Goal: Check status: Check status

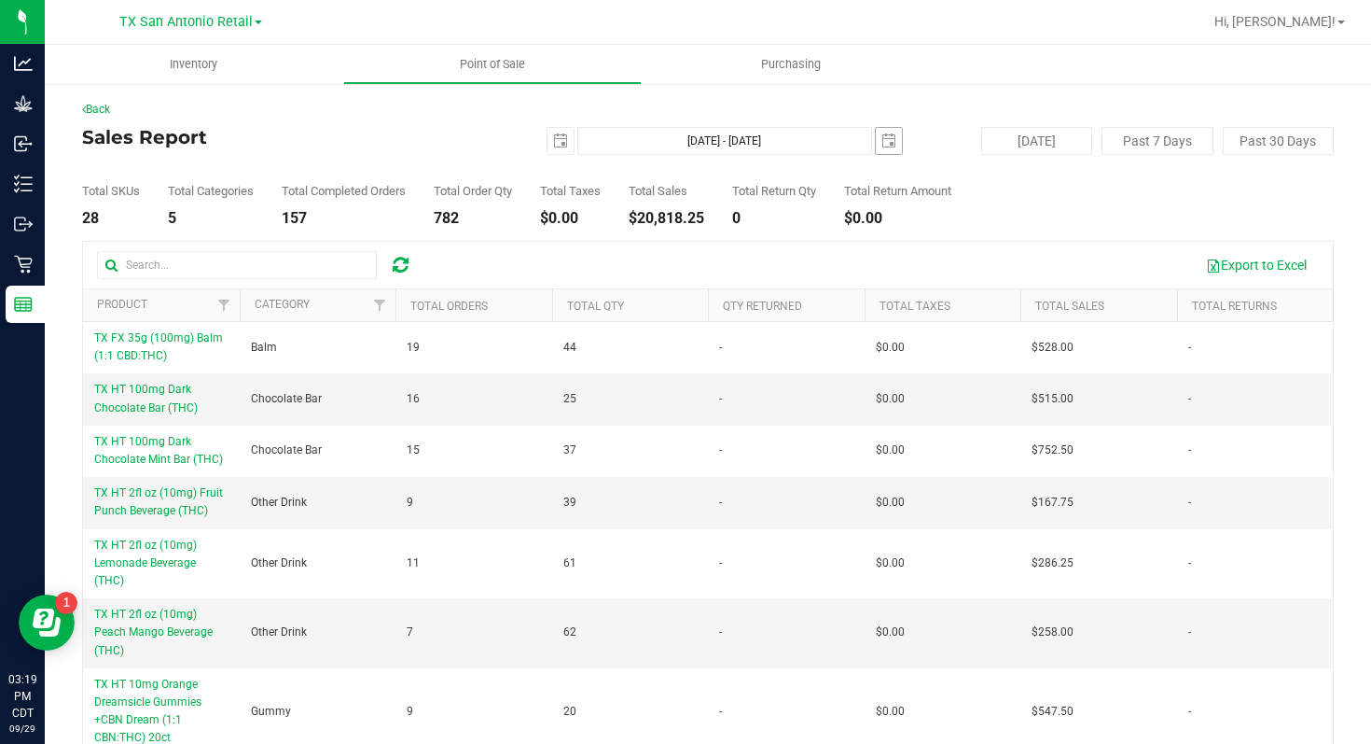
scroll to position [35, 0]
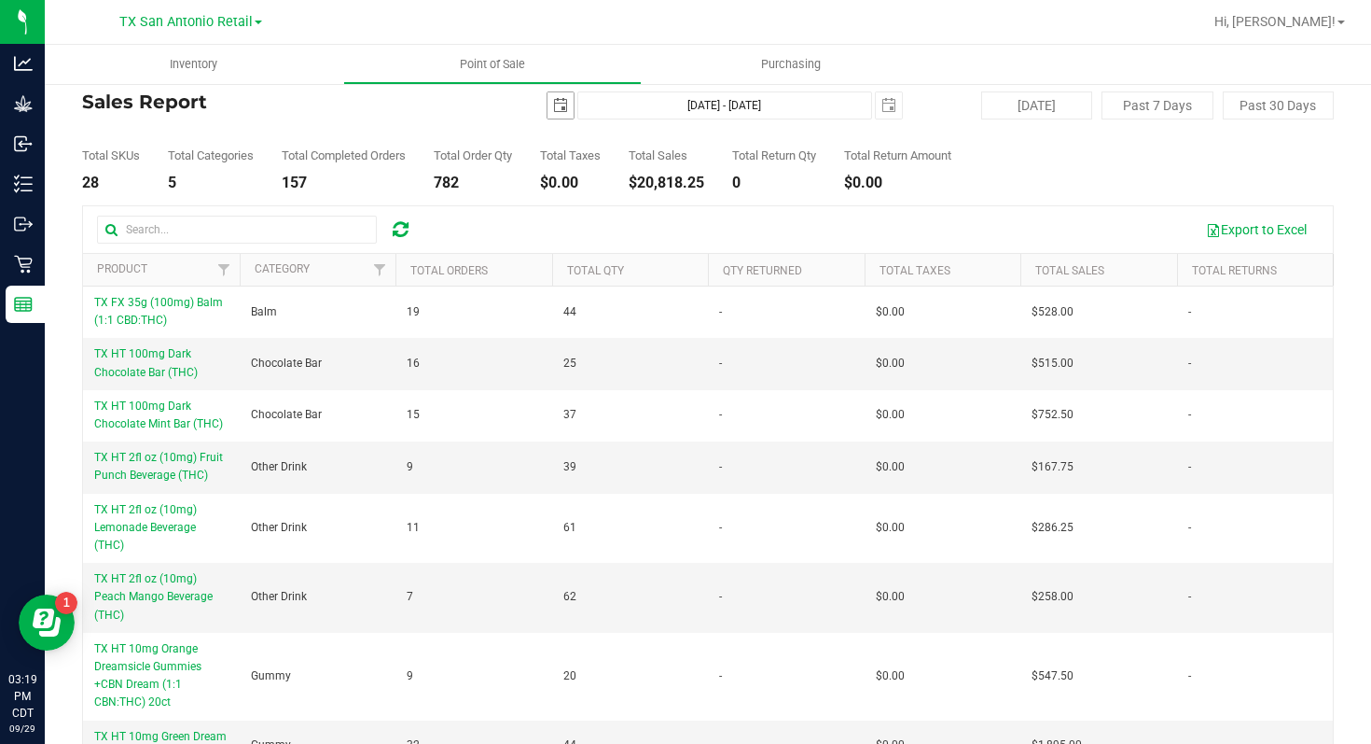
click at [559, 107] on span "select" at bounding box center [560, 105] width 15 height 15
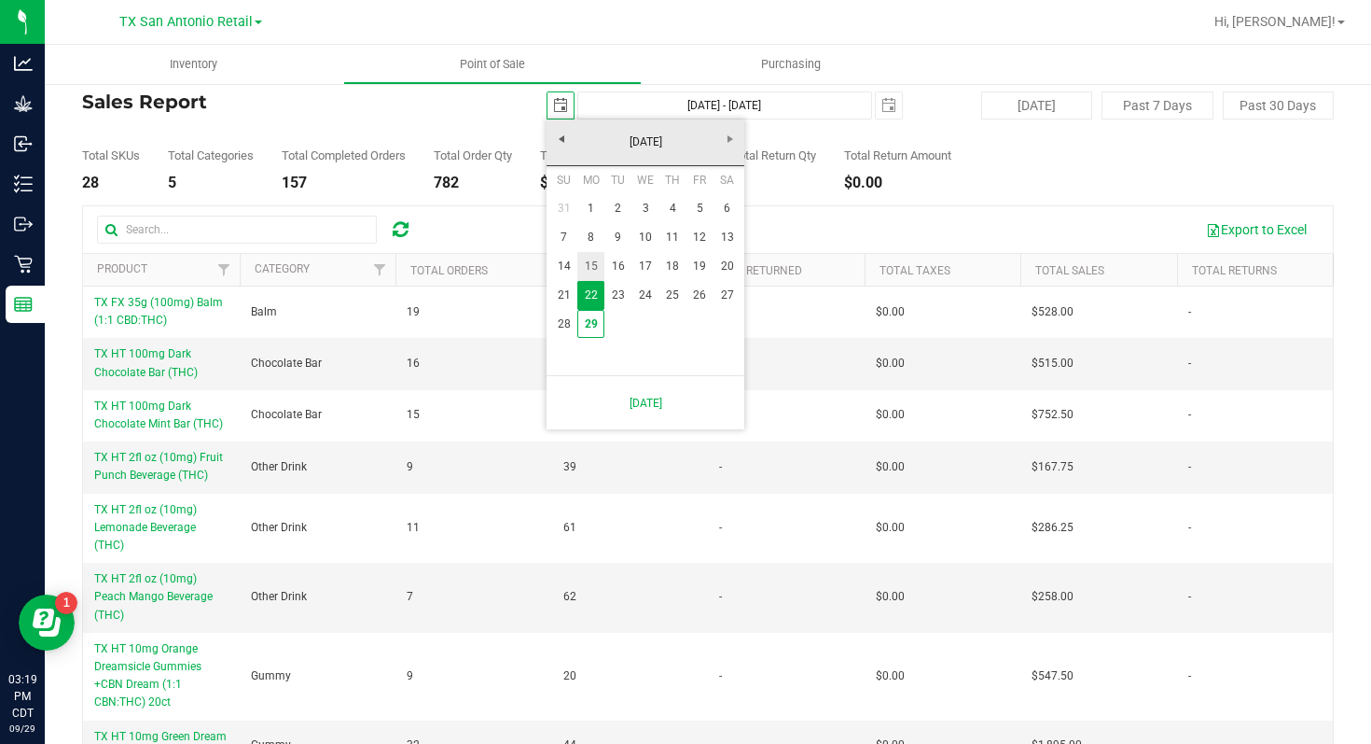
click at [592, 267] on link "15" at bounding box center [590, 266] width 27 height 29
type input "[DATE]"
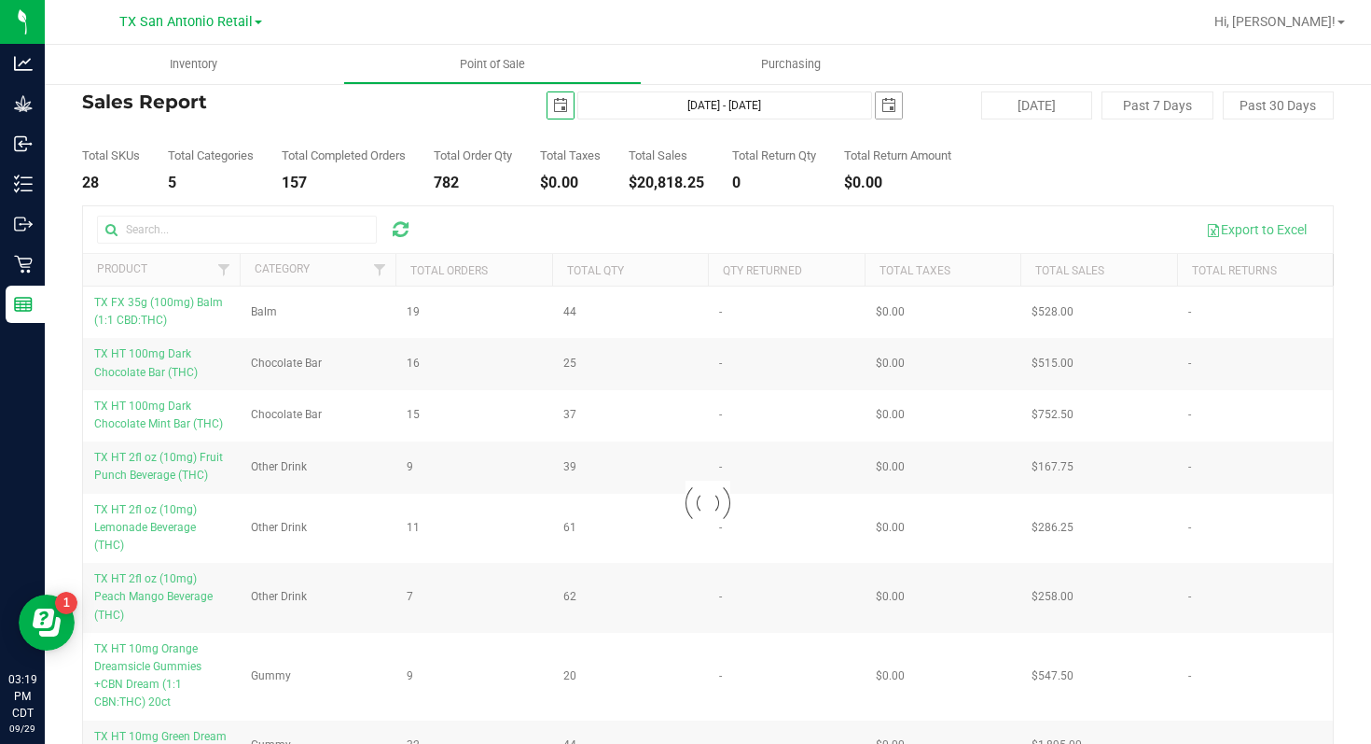
click at [884, 107] on span "select" at bounding box center [889, 105] width 15 height 15
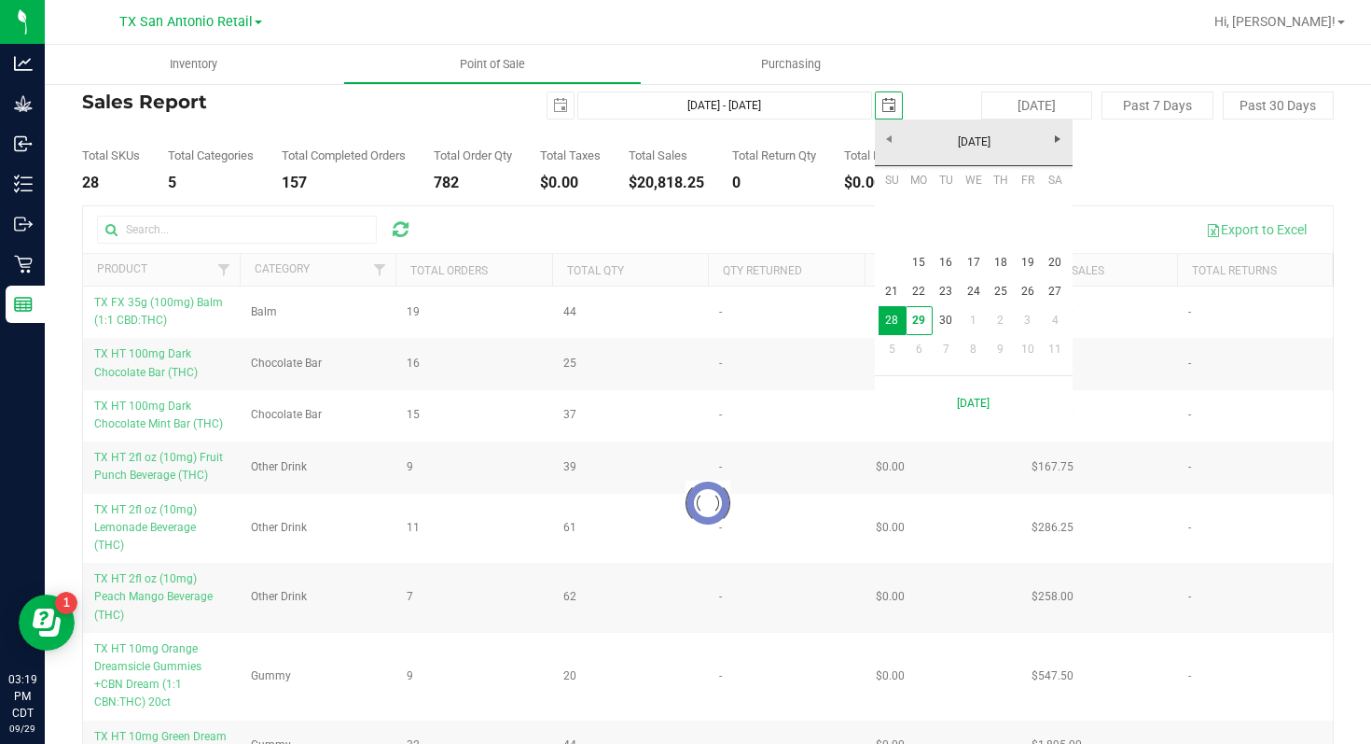
scroll to position [0, 47]
click at [888, 293] on link "21" at bounding box center [892, 291] width 27 height 29
type input "[DATE] - [DATE]"
type input "[DATE]"
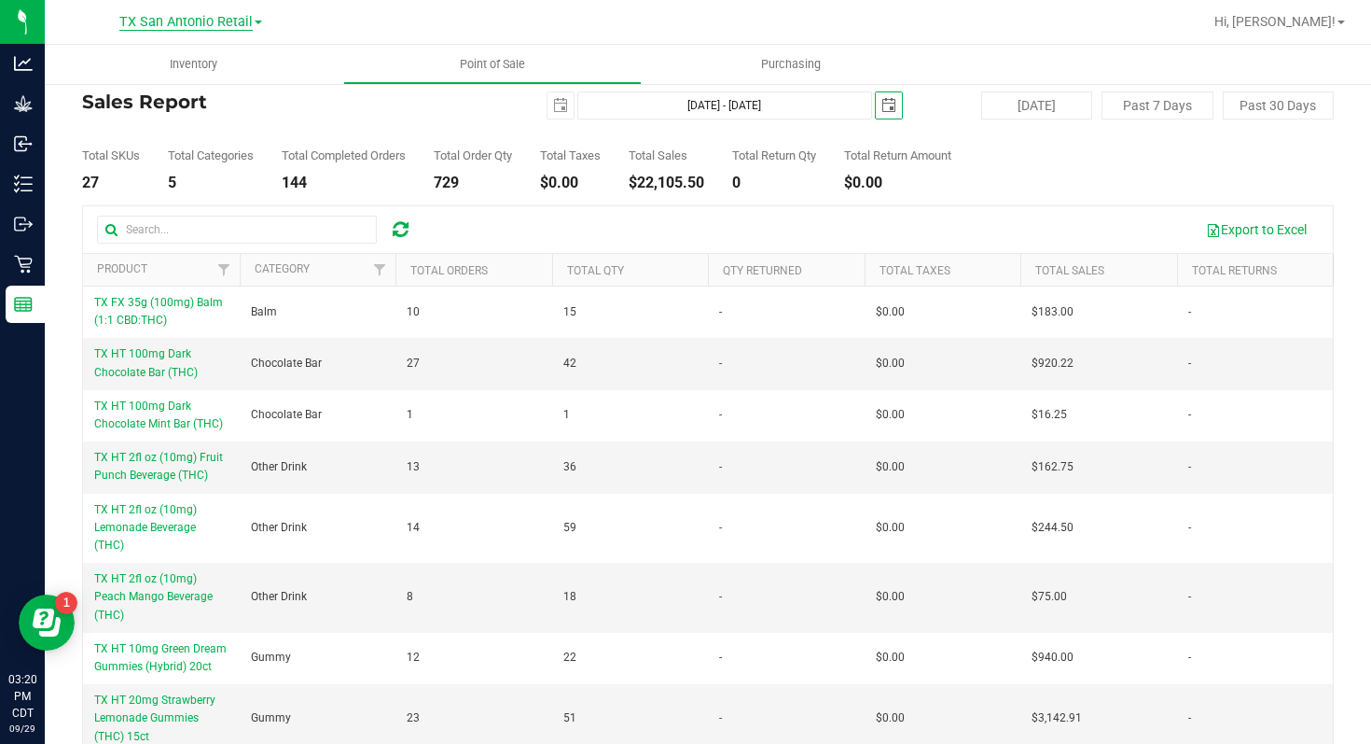
click at [251, 26] on span "TX San Antonio Retail" at bounding box center [185, 22] width 133 height 17
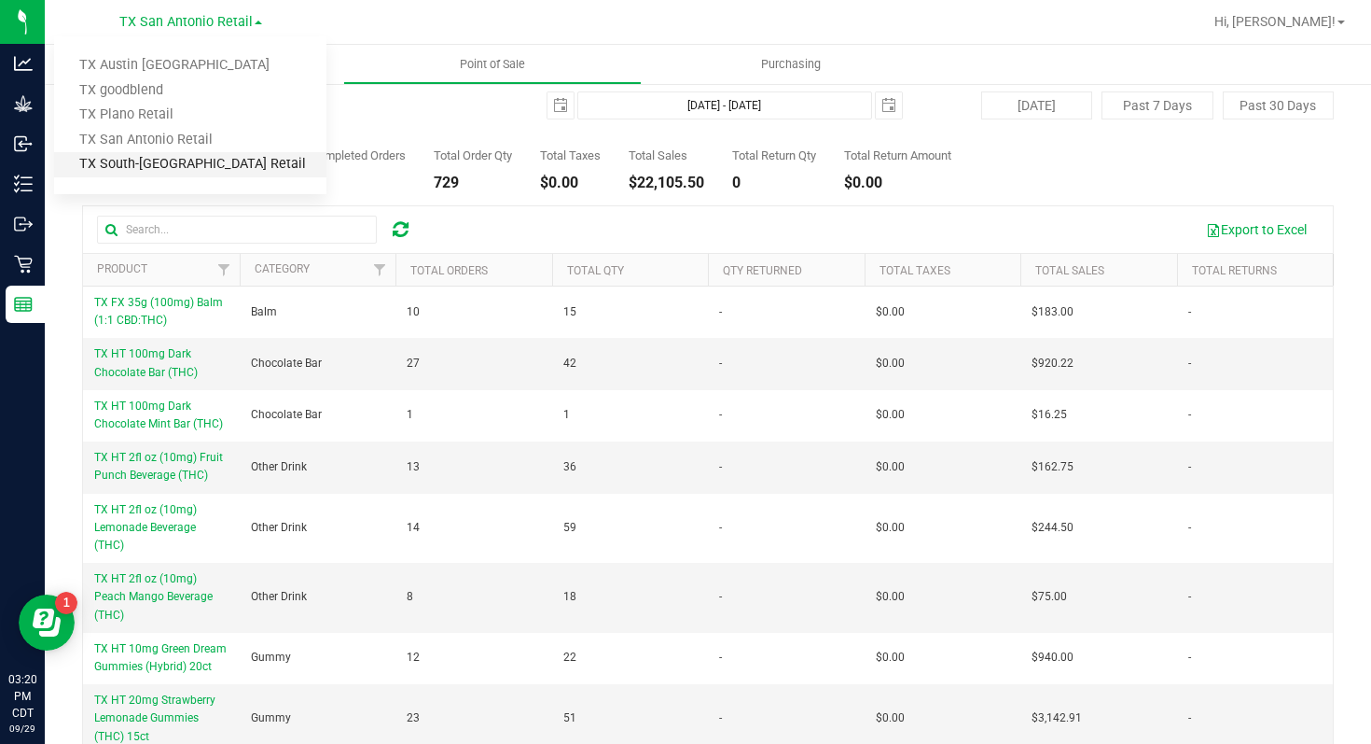
click at [228, 160] on link "TX South-[GEOGRAPHIC_DATA] Retail" at bounding box center [190, 164] width 272 height 25
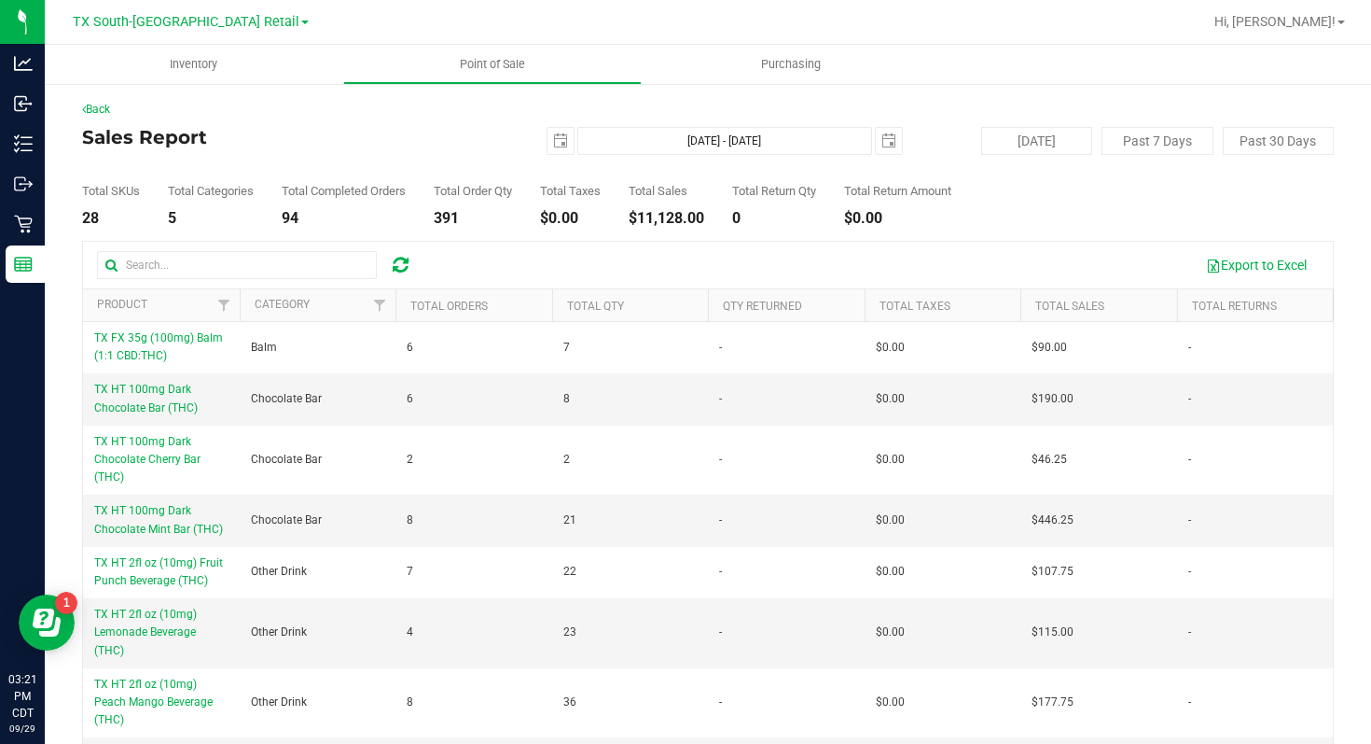
click at [301, 22] on span at bounding box center [304, 23] width 7 height 4
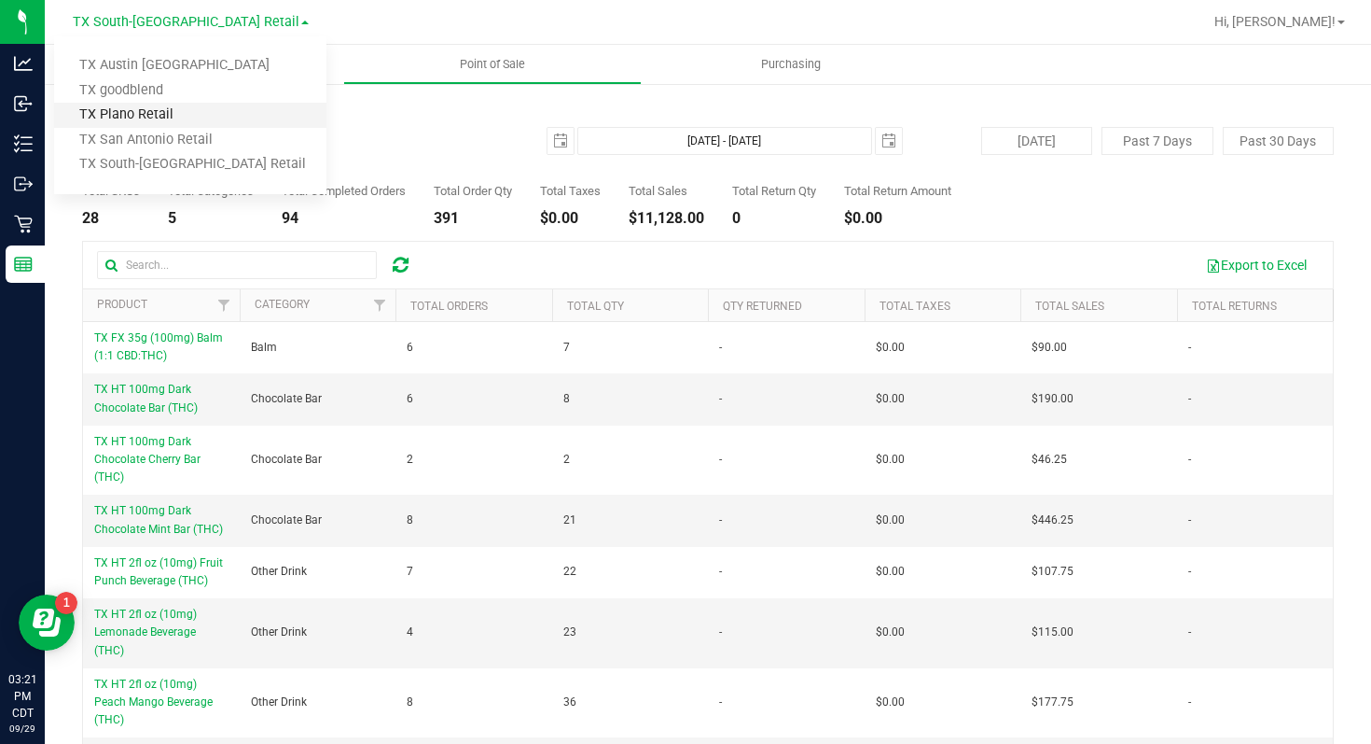
click at [230, 111] on link "TX Plano Retail" at bounding box center [190, 115] width 272 height 25
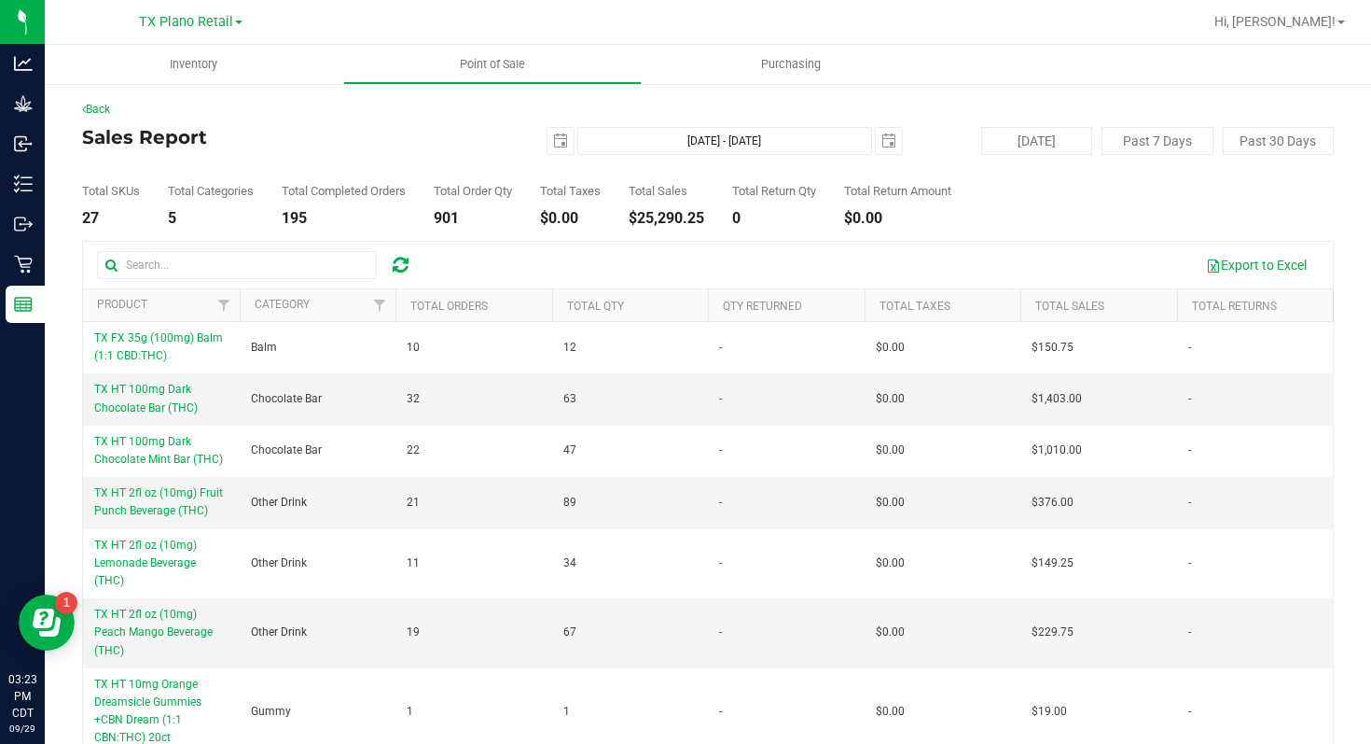
click at [235, 28] on link "TX Plano Retail" at bounding box center [191, 21] width 104 height 18
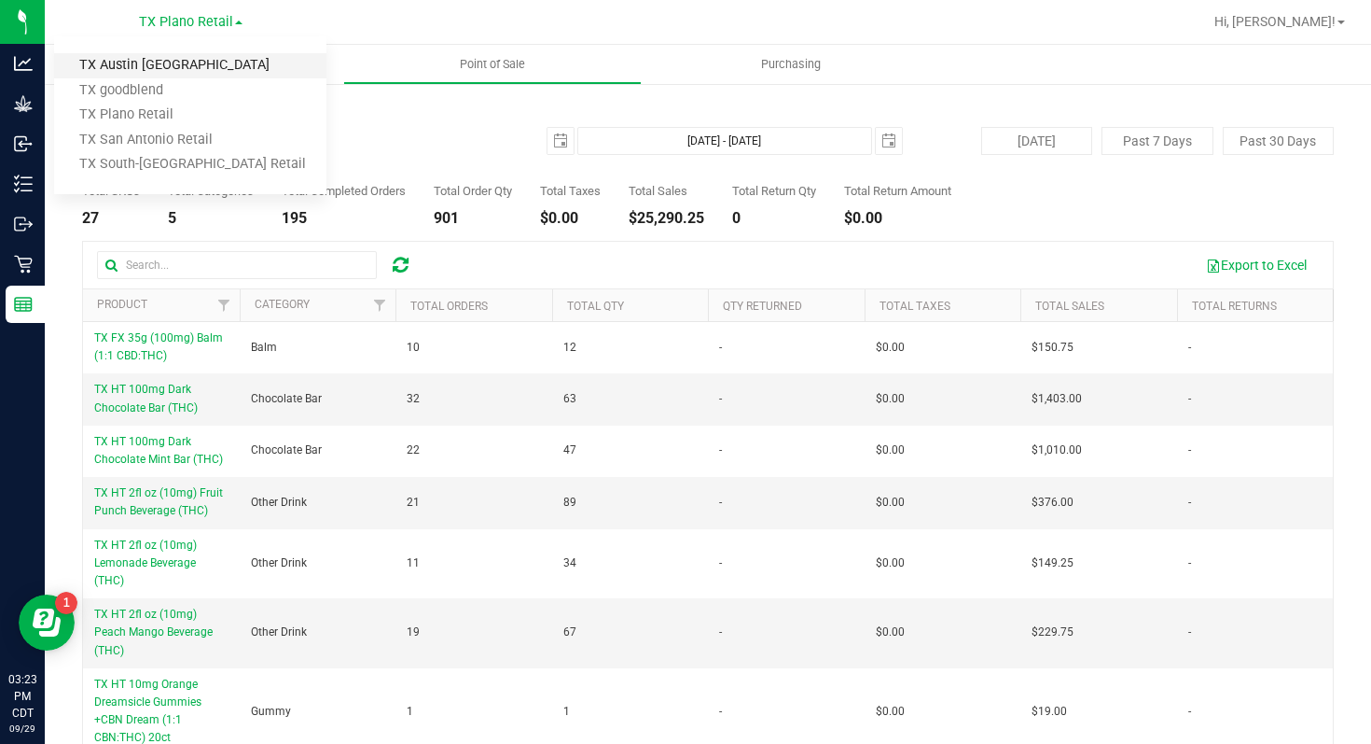
click at [219, 64] on link "TX Austin [GEOGRAPHIC_DATA]" at bounding box center [190, 65] width 272 height 25
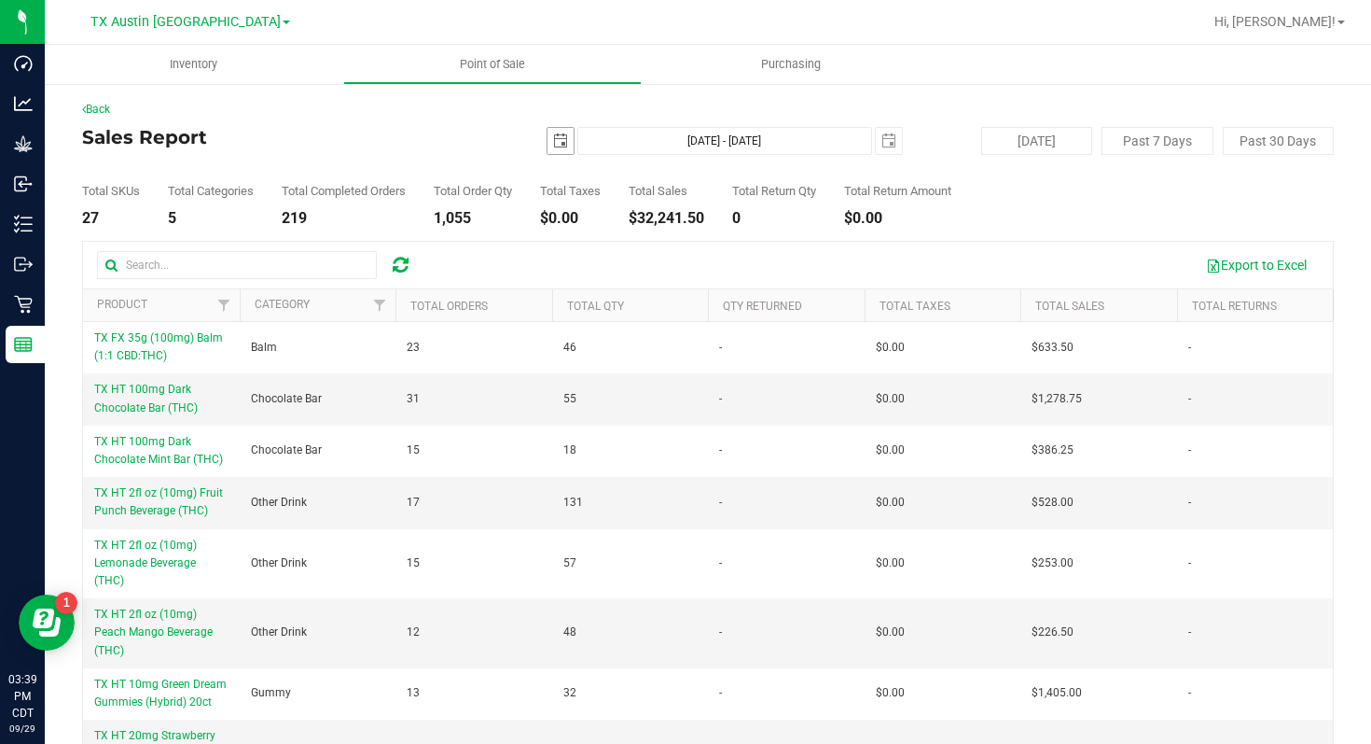
click at [565, 145] on span "select" at bounding box center [560, 140] width 15 height 15
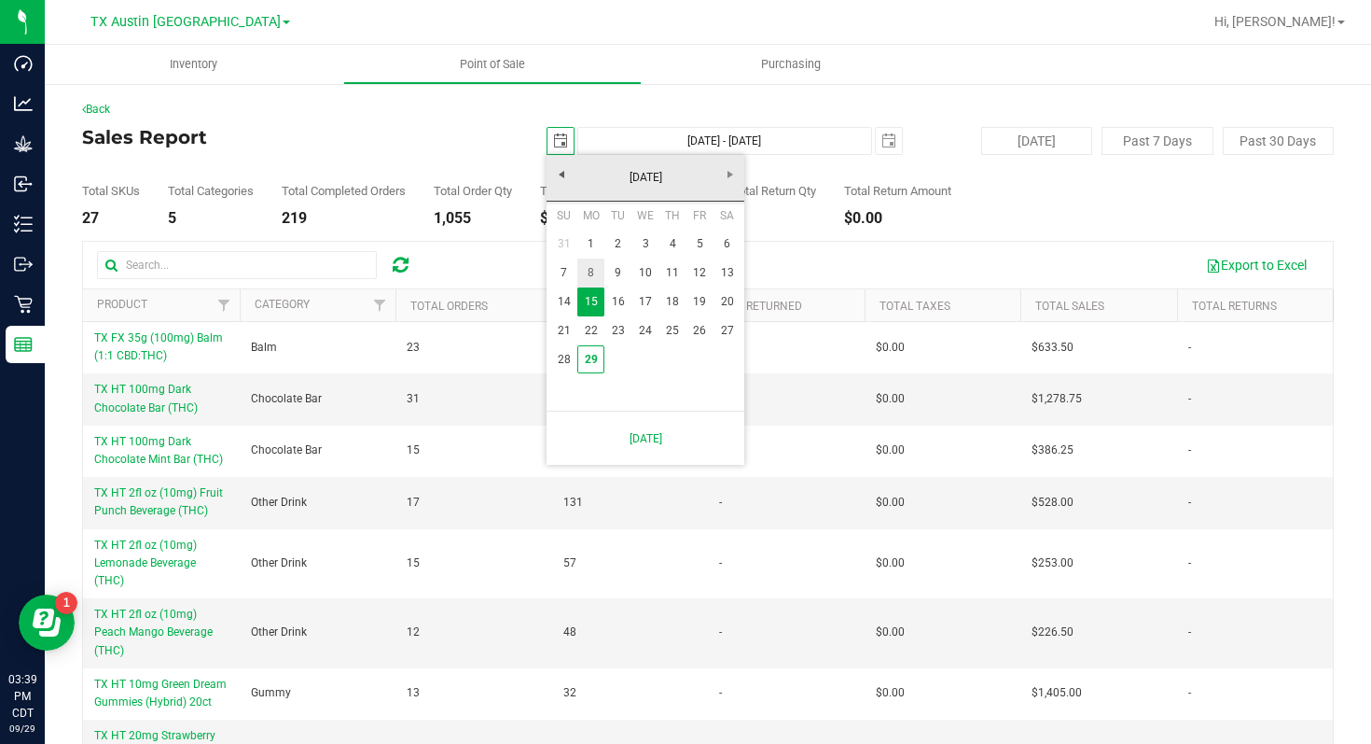
click at [591, 271] on link "8" at bounding box center [590, 272] width 27 height 29
type input "[DATE]"
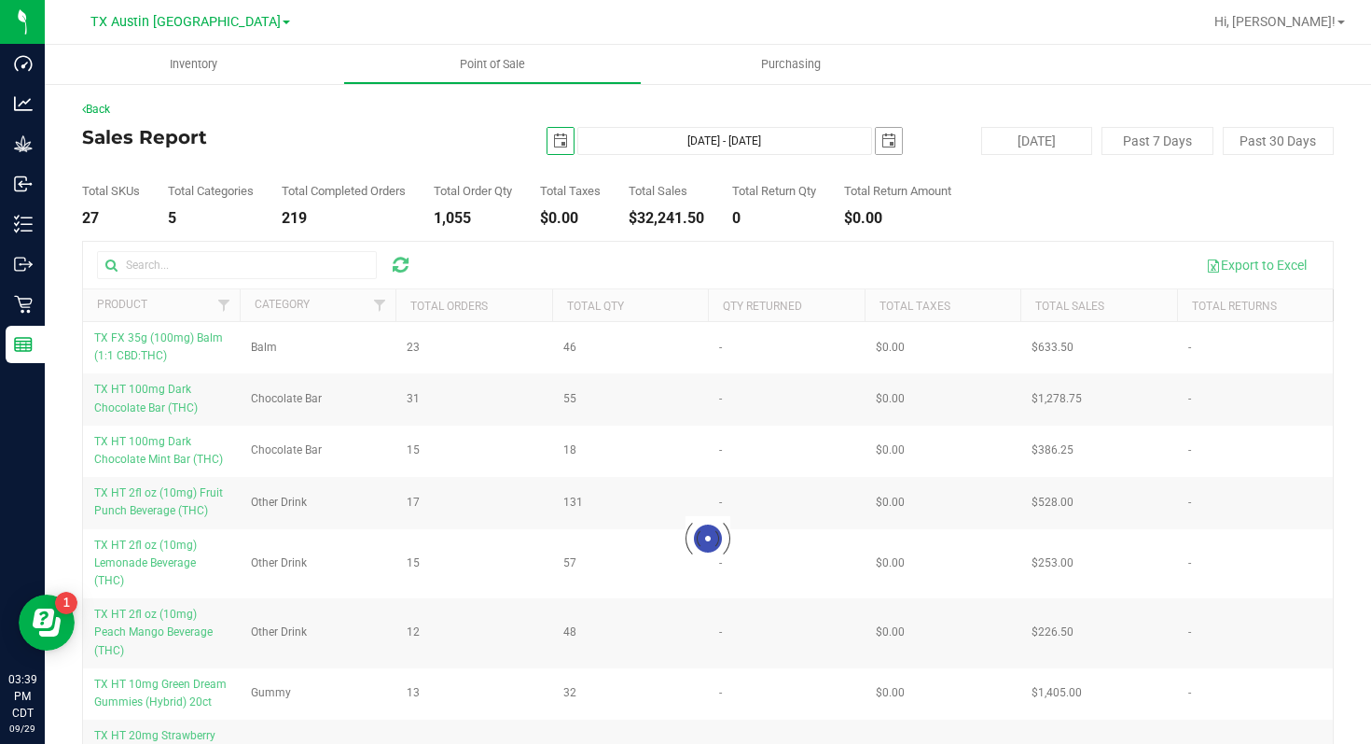
click at [884, 135] on span "select" at bounding box center [889, 140] width 15 height 15
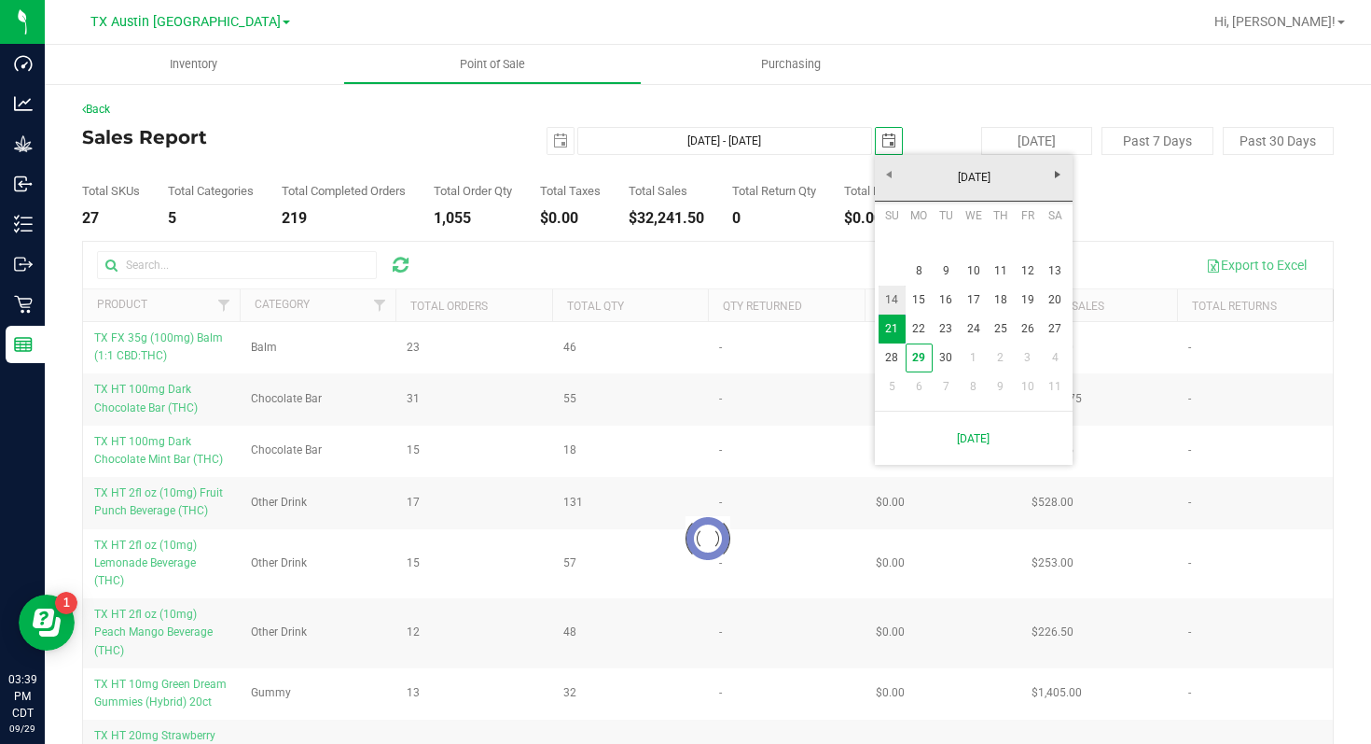
click at [895, 302] on link "14" at bounding box center [892, 299] width 27 height 29
type input "[DATE] - [DATE]"
type input "[DATE]"
